Goal: Task Accomplishment & Management: Manage account settings

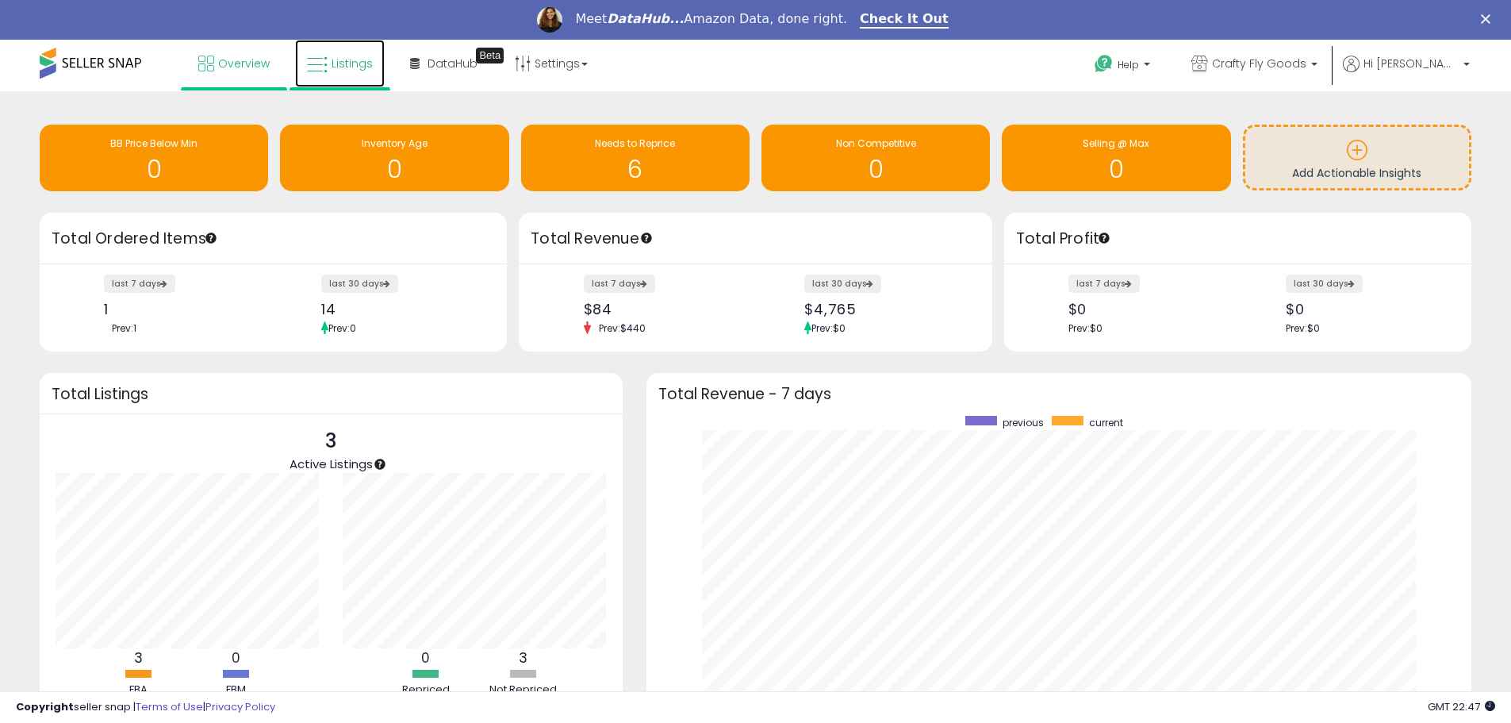
click at [351, 65] on span "Listings" at bounding box center [352, 64] width 41 height 16
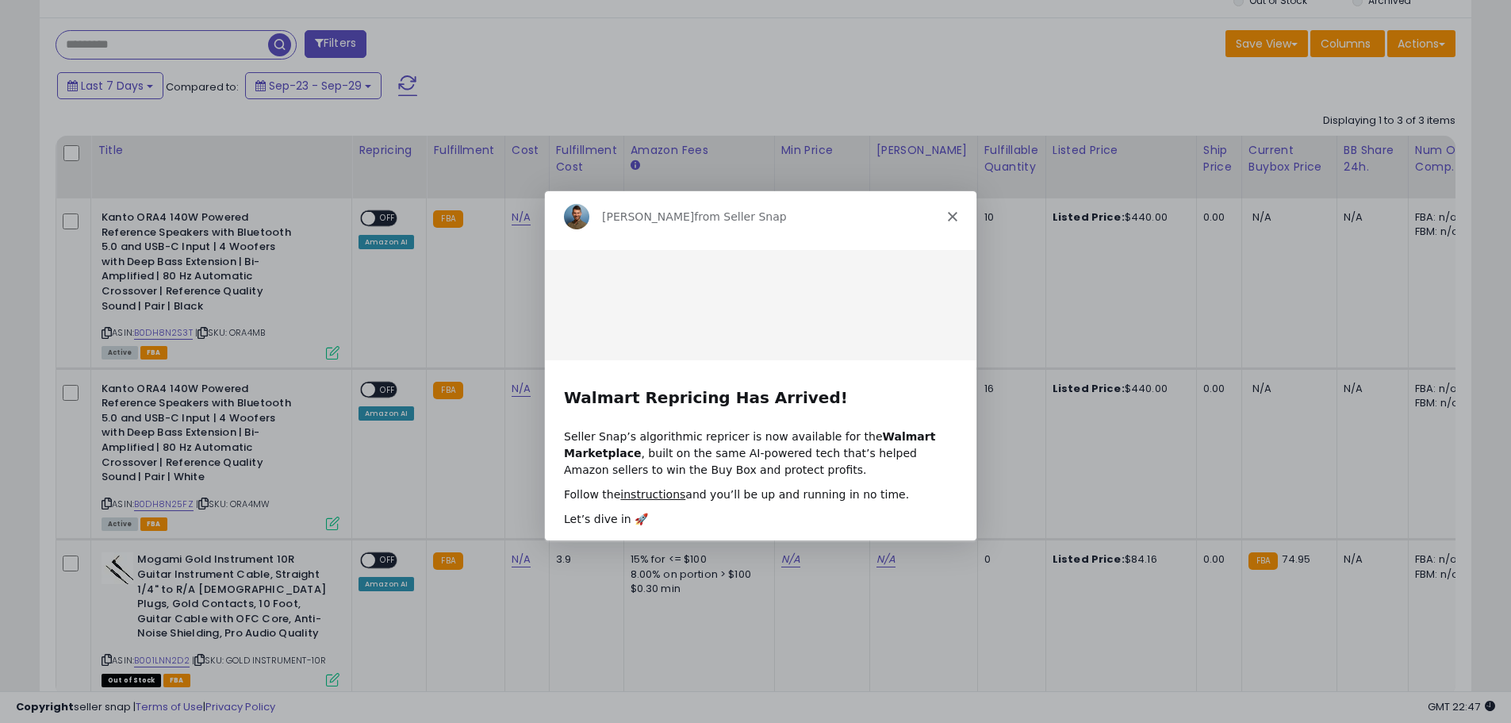
click at [944, 219] on div "[PERSON_NAME] from Seller Snap" at bounding box center [758, 215] width 431 height 51
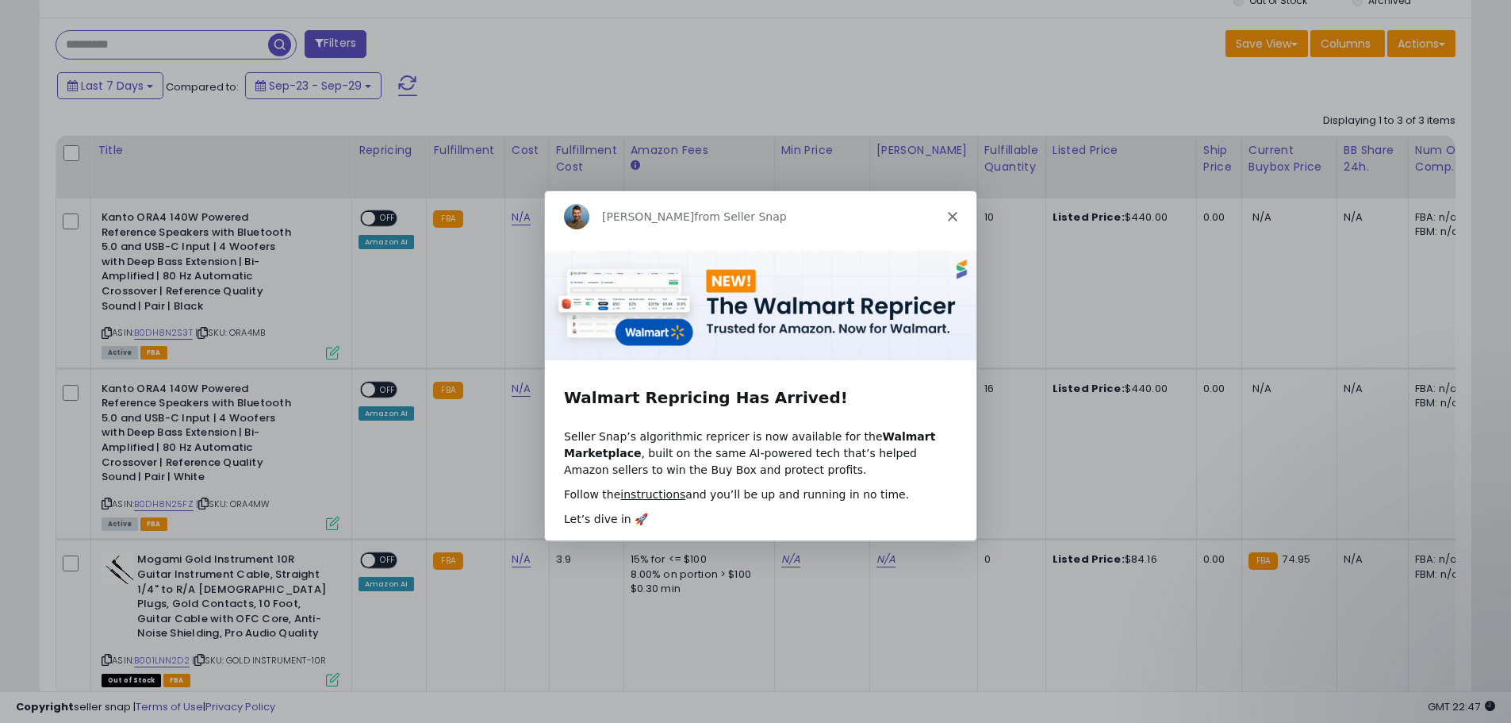
click at [956, 217] on div "[PERSON_NAME] from Seller Snap" at bounding box center [758, 215] width 431 height 51
click at [957, 217] on div "[PERSON_NAME] from Seller Snap" at bounding box center [758, 215] width 431 height 51
click at [953, 217] on icon "Close" at bounding box center [951, 216] width 10 height 10
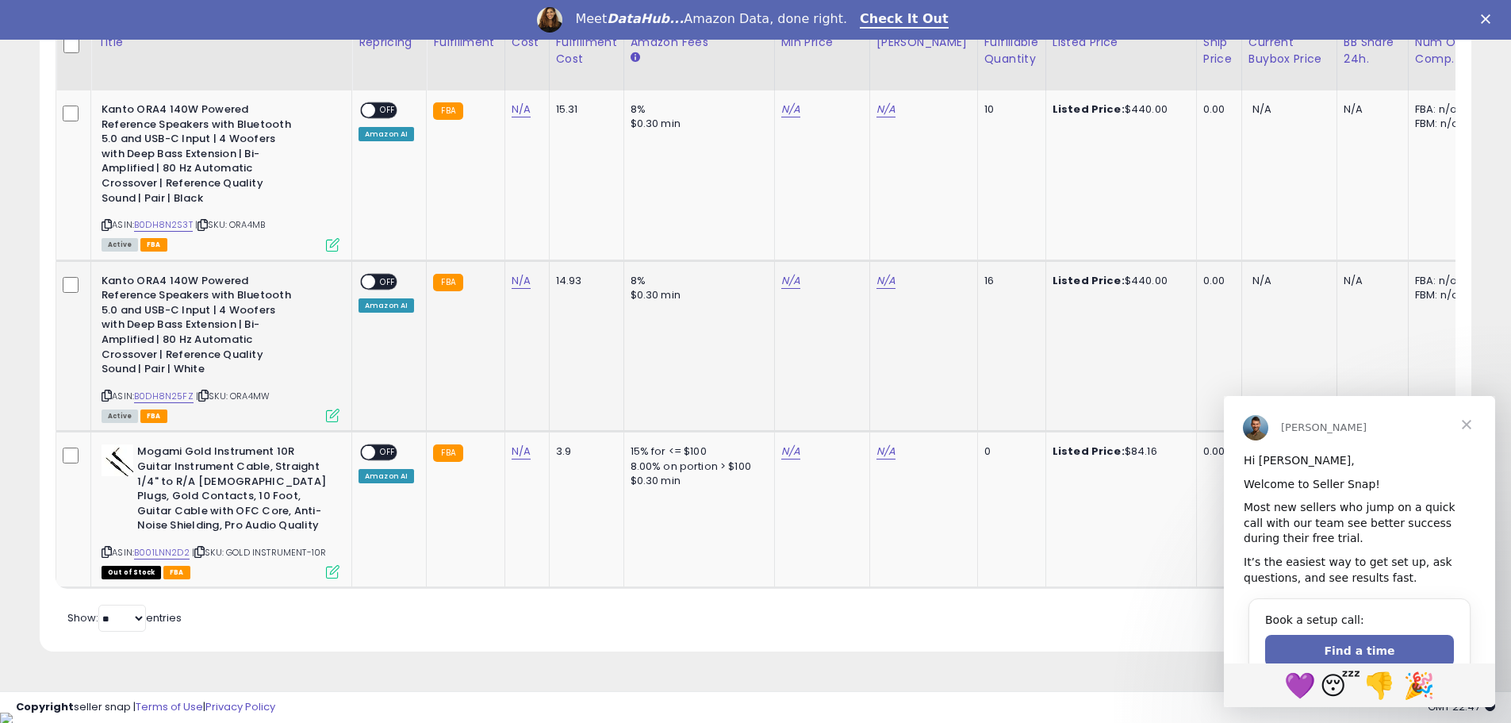
scroll to position [703, 0]
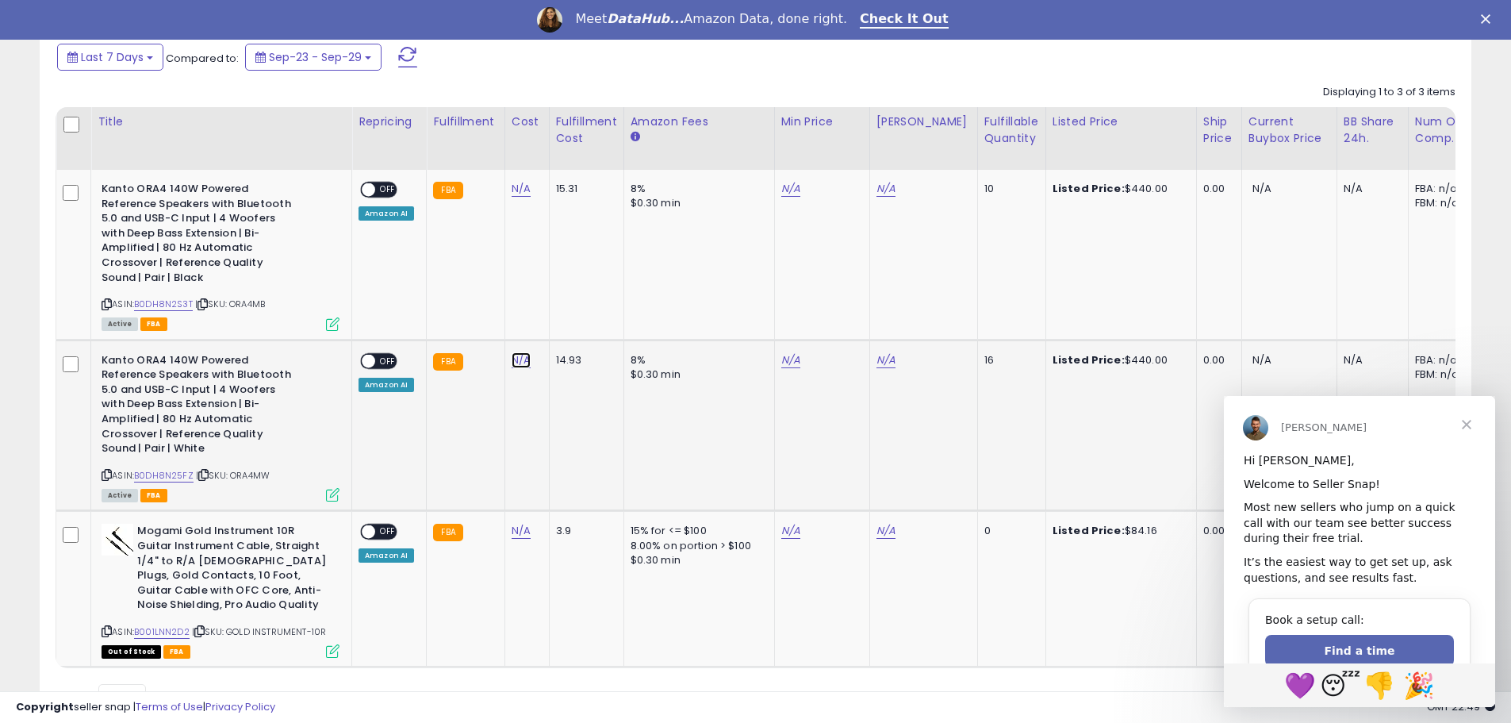
click at [516, 357] on link "N/A" at bounding box center [521, 360] width 19 height 16
type input "******"
click at [567, 320] on icon "submit" at bounding box center [563, 319] width 10 height 10
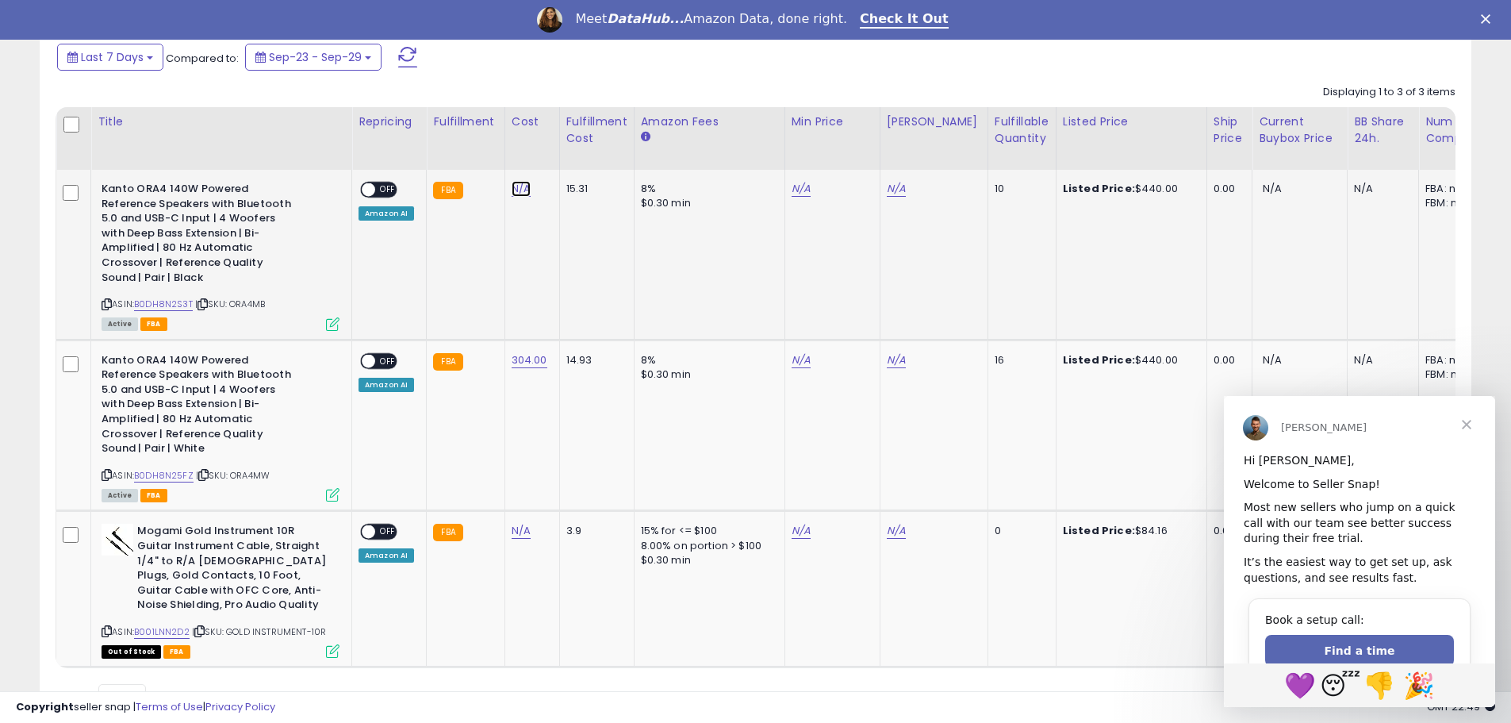
click at [519, 187] on link "N/A" at bounding box center [521, 189] width 19 height 16
type input "******"
click at [576, 156] on button "submit" at bounding box center [562, 148] width 27 height 24
click at [527, 191] on link "304.00" at bounding box center [530, 189] width 36 height 16
click at [161, 308] on link "B0DH8N2S3T" at bounding box center [163, 303] width 59 height 13
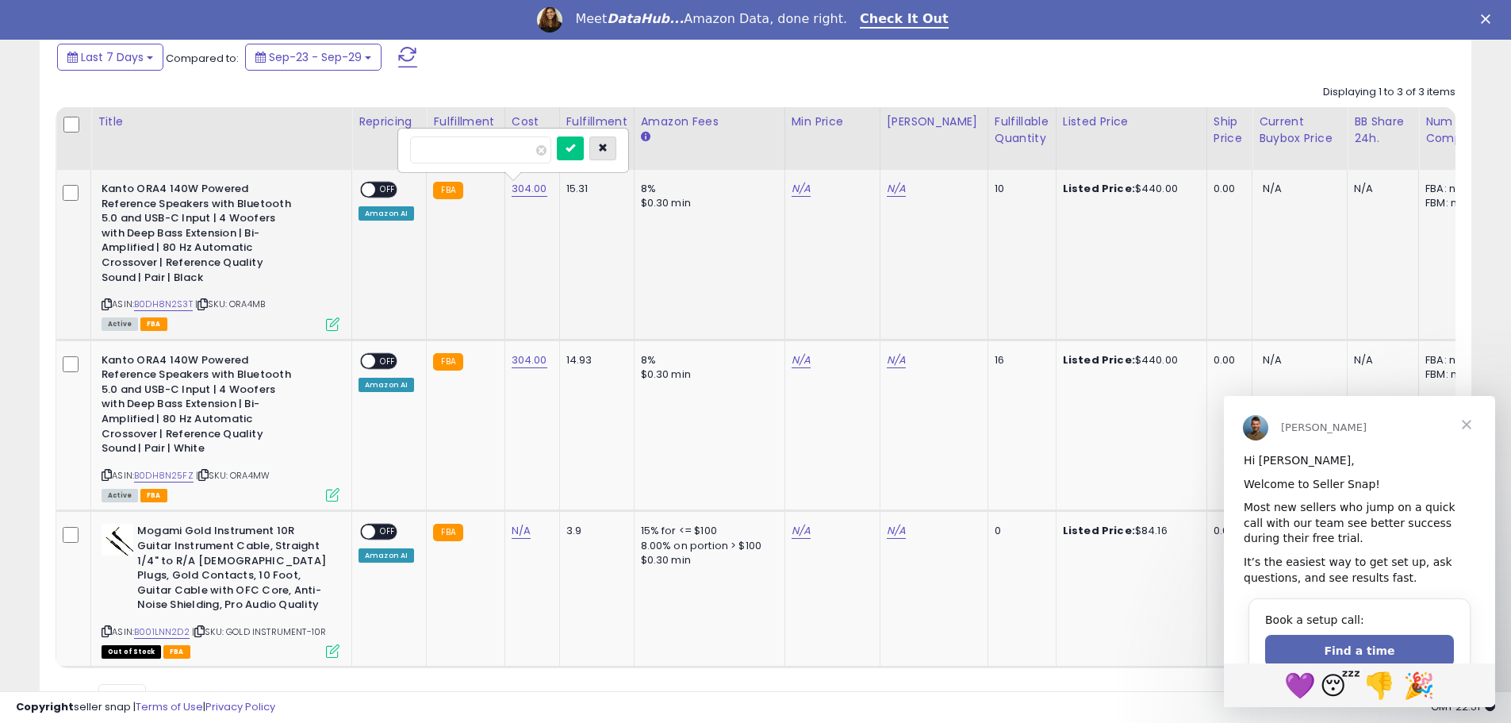
click at [616, 146] on button "button" at bounding box center [602, 148] width 27 height 24
click at [1472, 430] on span "Close" at bounding box center [1466, 424] width 57 height 57
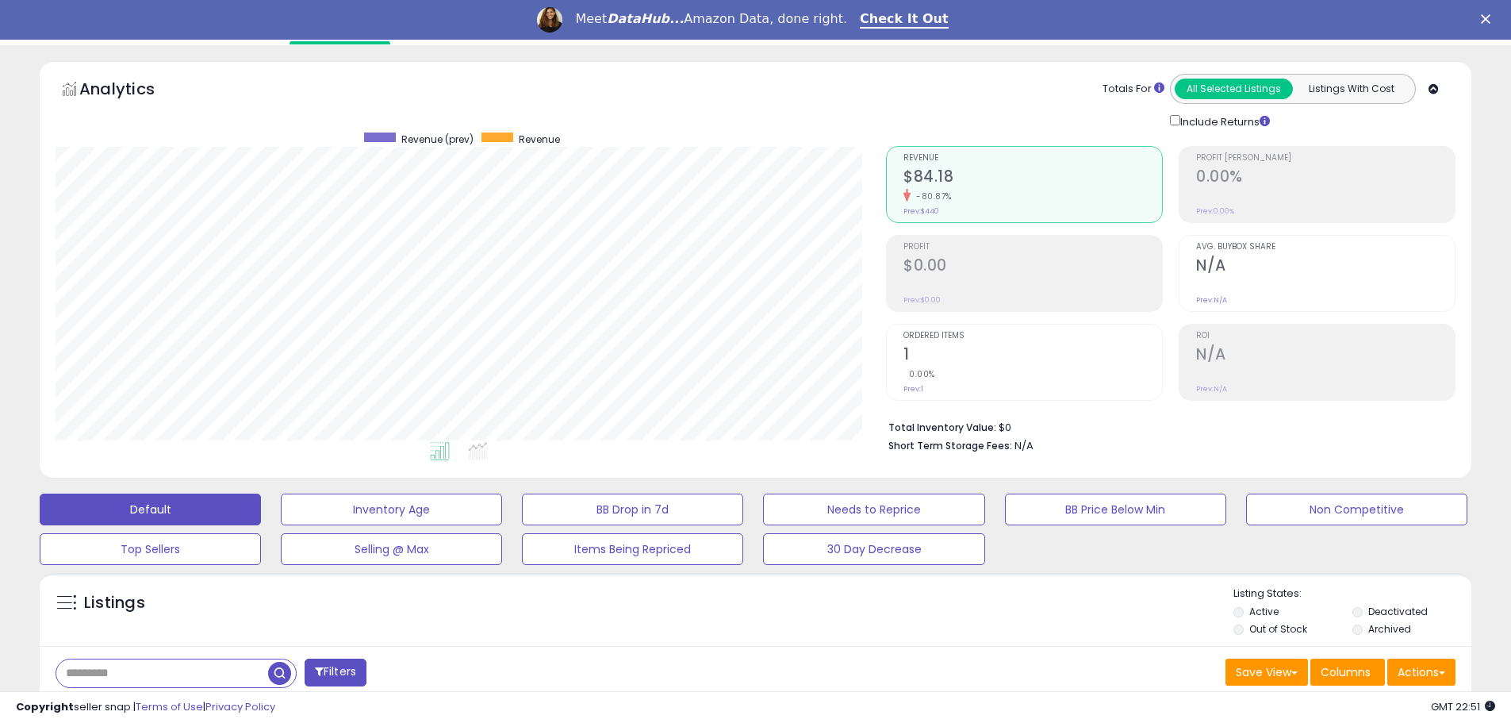
scroll to position [0, 0]
